Goal: Task Accomplishment & Management: Use online tool/utility

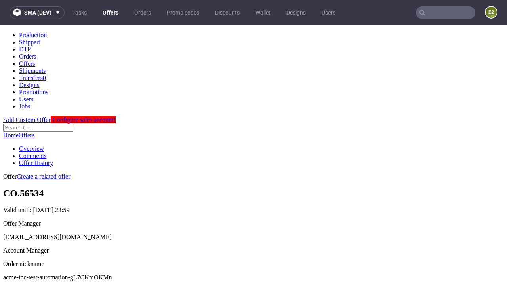
scroll to position [78, 0]
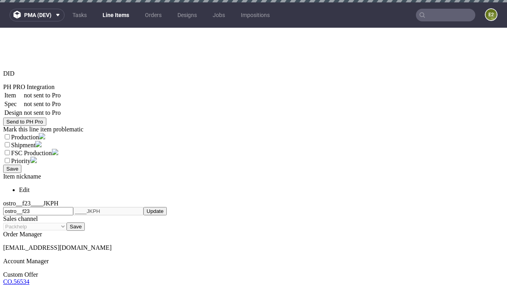
select select "accepted"
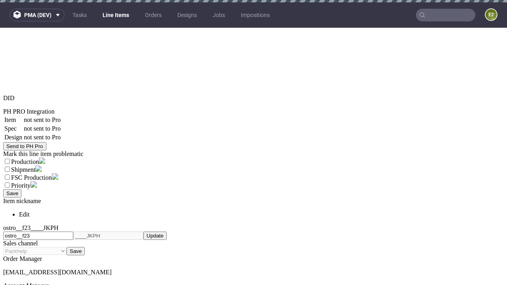
scroll to position [2, 0]
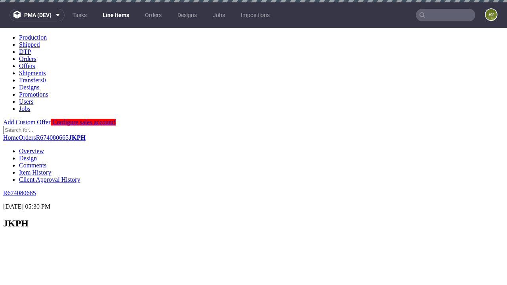
scroll to position [966, 0]
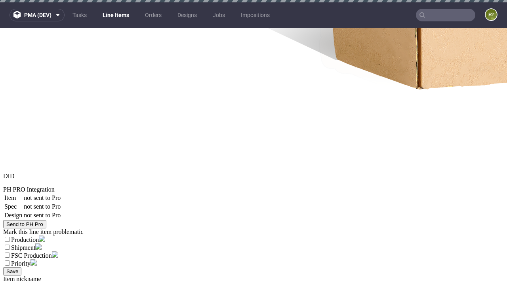
select select "received"
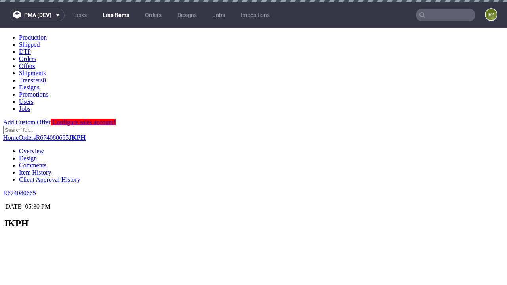
select select "accepted_dtp_issue_reprint"
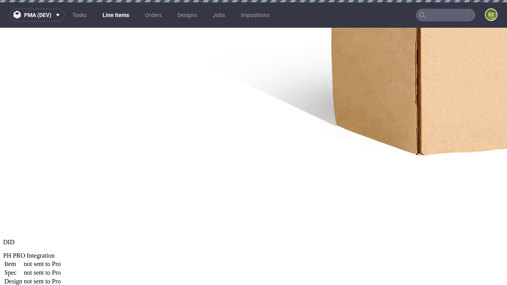
scroll to position [2, 0]
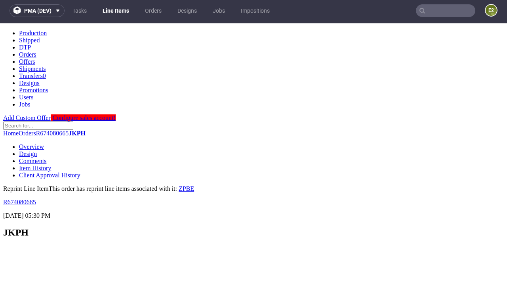
scroll to position [0, 0]
